Goal: Task Accomplishment & Management: Manage account settings

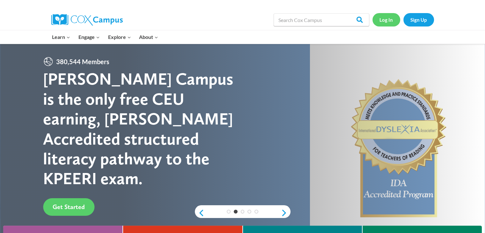
click at [387, 18] on link "Log In" at bounding box center [387, 19] width 28 height 13
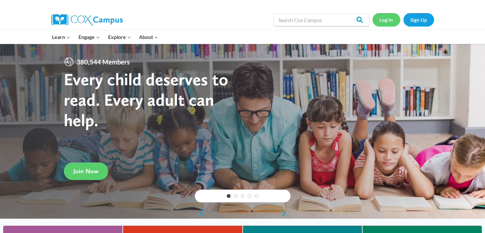
click at [389, 21] on link "Log In" at bounding box center [387, 19] width 28 height 13
